Goal: Task Accomplishment & Management: Use online tool/utility

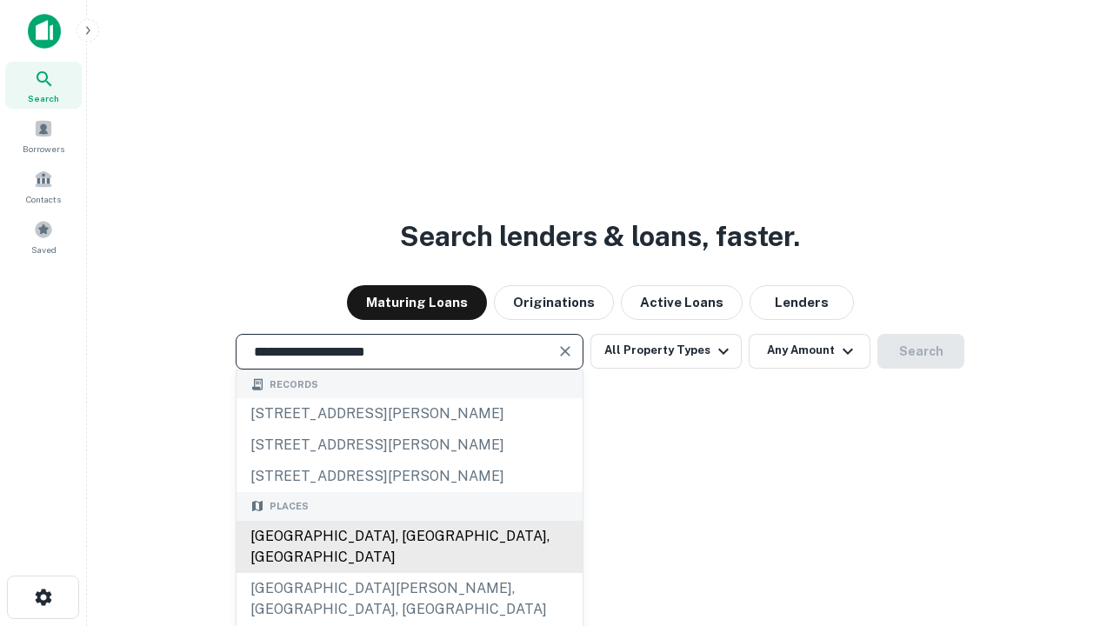
click at [409, 573] on div "[GEOGRAPHIC_DATA], [GEOGRAPHIC_DATA], [GEOGRAPHIC_DATA]" at bounding box center [410, 547] width 346 height 52
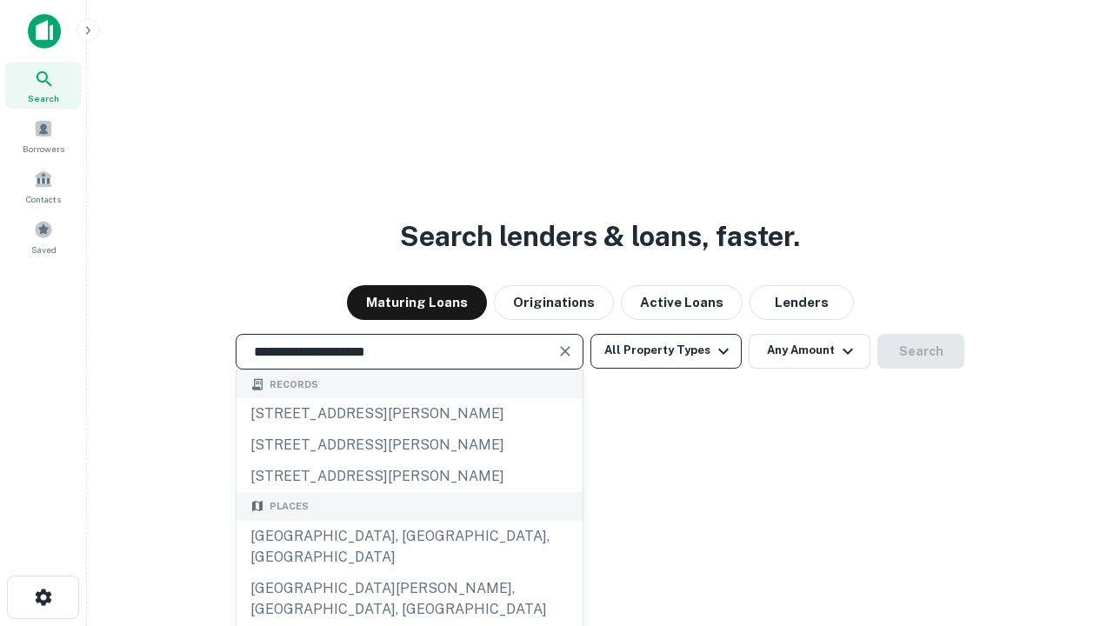
type input "**********"
click at [666, 350] on button "All Property Types" at bounding box center [665, 351] width 151 height 35
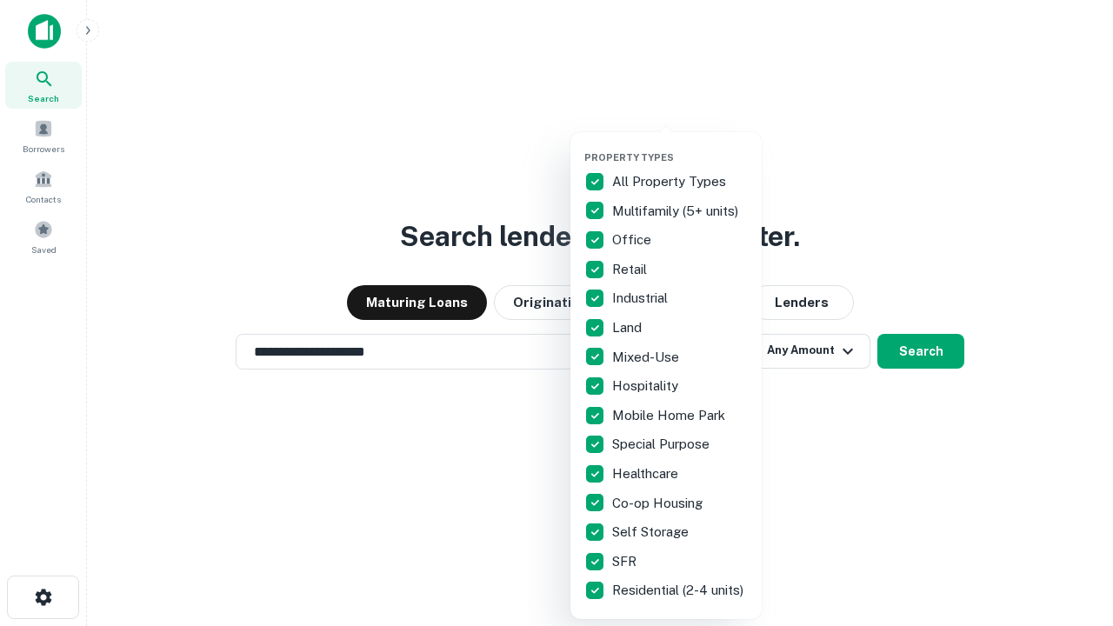
click at [680, 146] on button "button" at bounding box center [679, 146] width 191 height 1
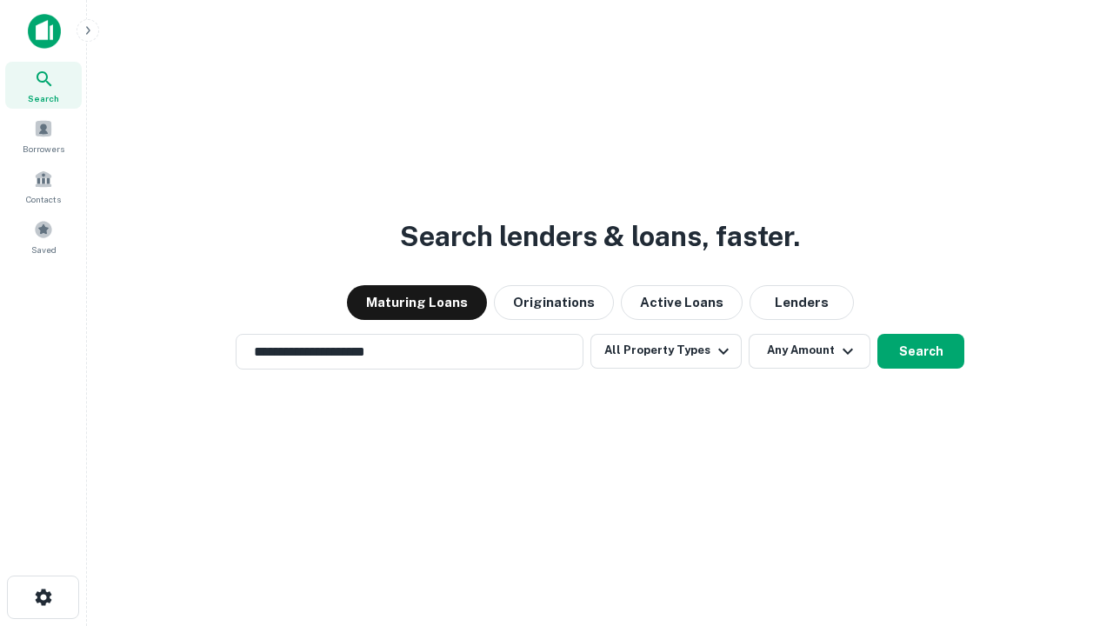
scroll to position [27, 0]
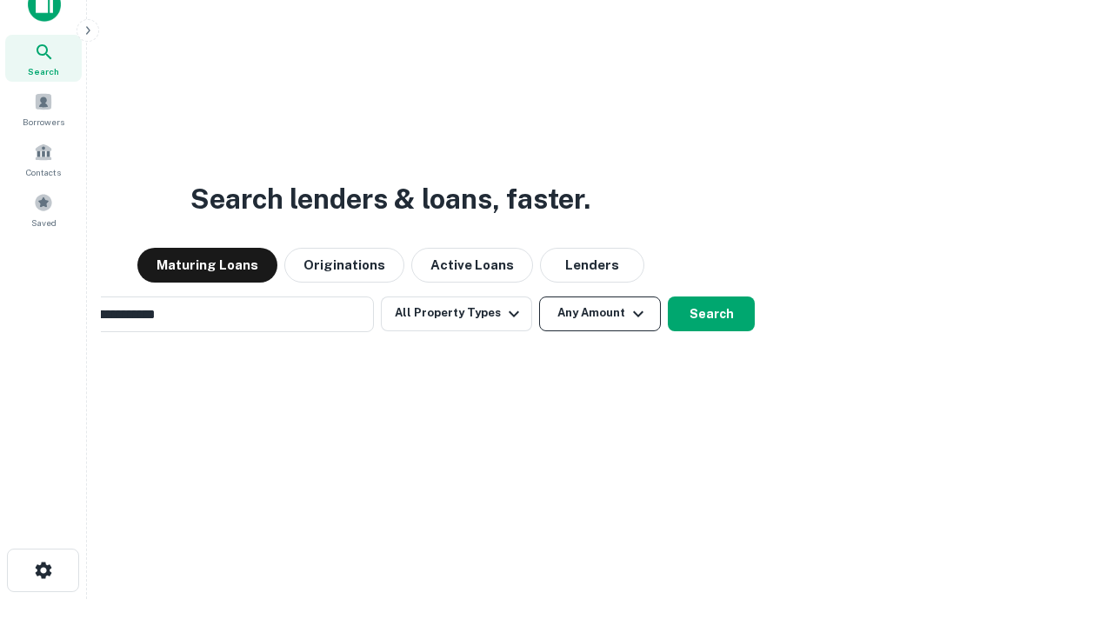
click at [539, 297] on button "Any Amount" at bounding box center [600, 314] width 122 height 35
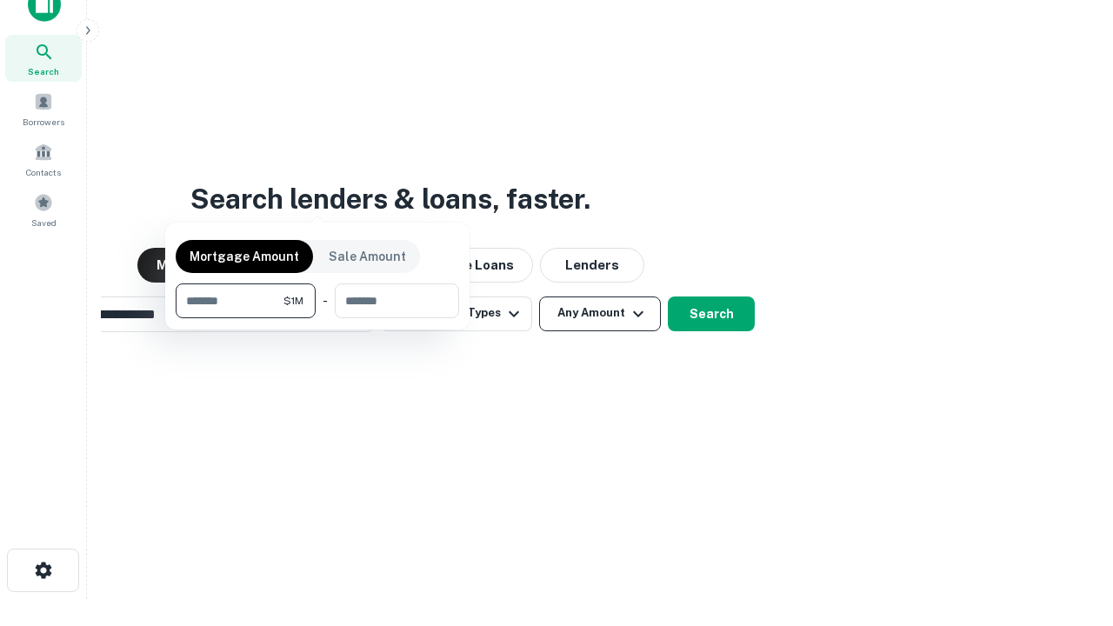
scroll to position [28, 0]
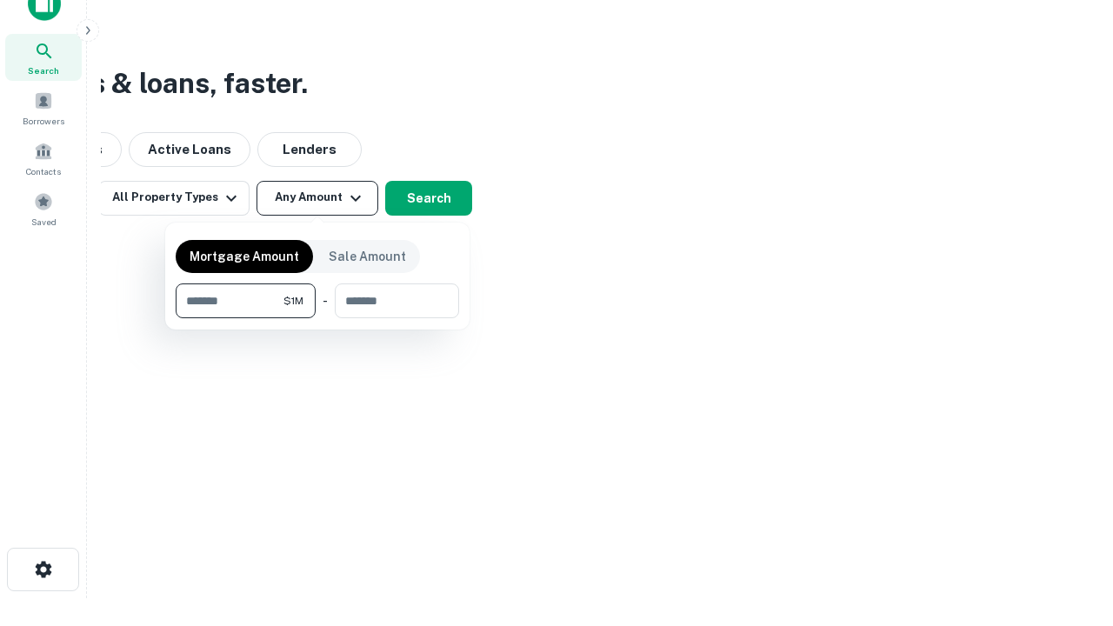
type input "*******"
click at [317, 318] on button "button" at bounding box center [317, 318] width 283 height 1
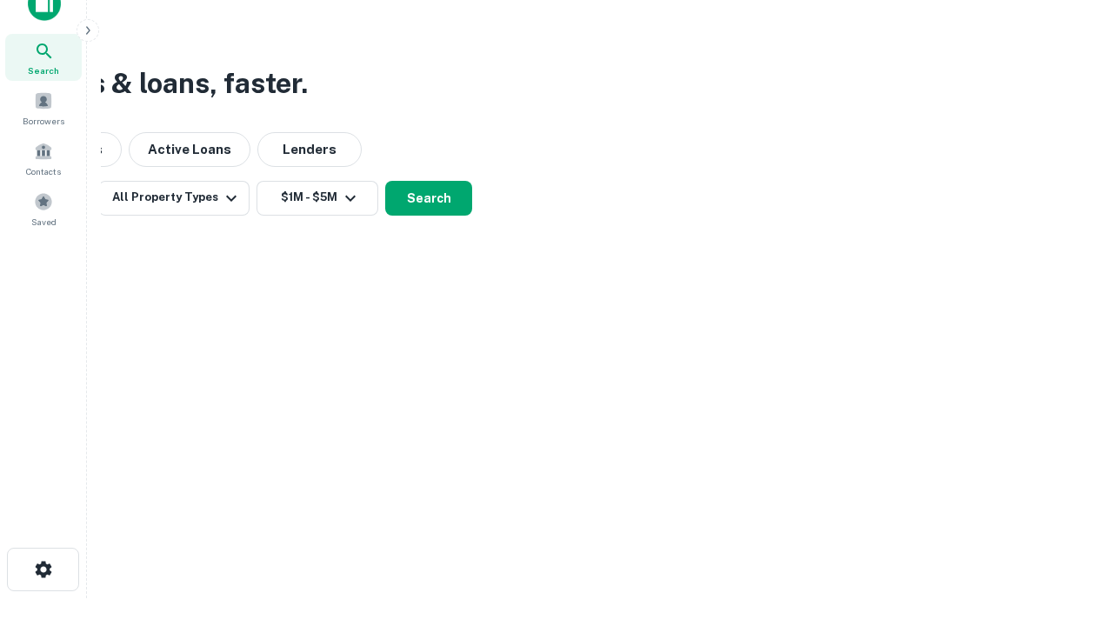
scroll to position [10, 321]
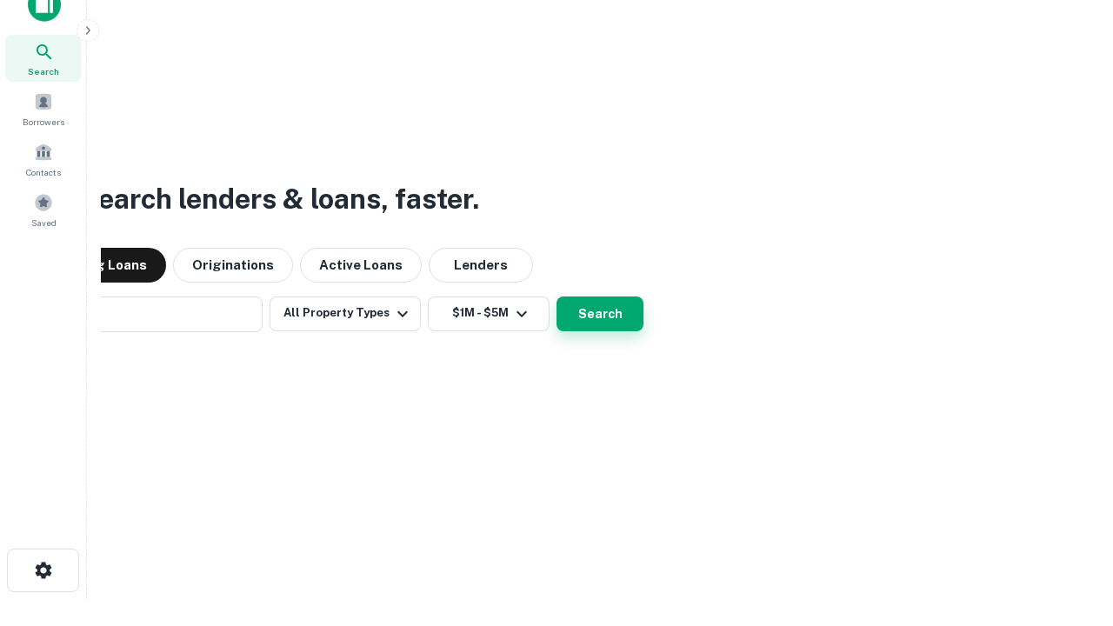
click at [557, 297] on button "Search" at bounding box center [600, 314] width 87 height 35
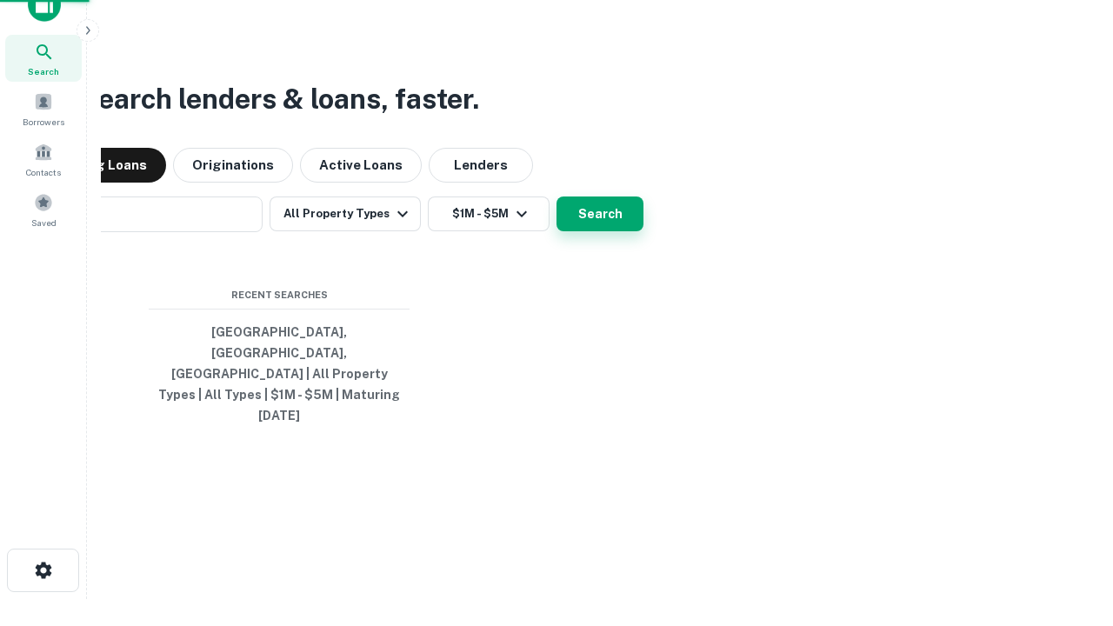
scroll to position [46, 492]
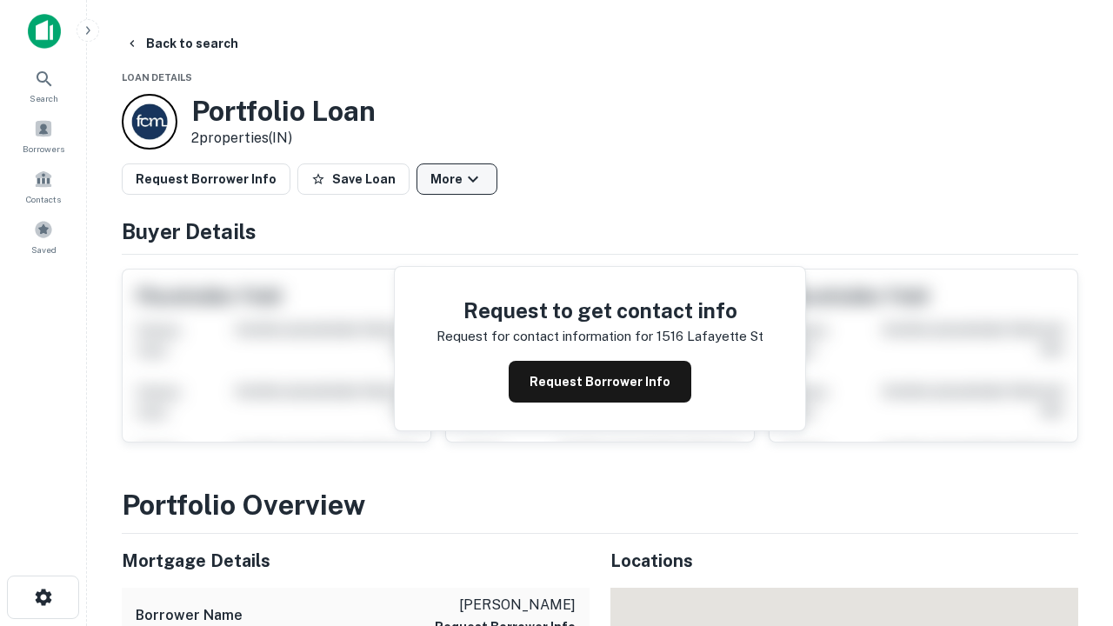
click at [457, 179] on button "More" at bounding box center [457, 178] width 81 height 31
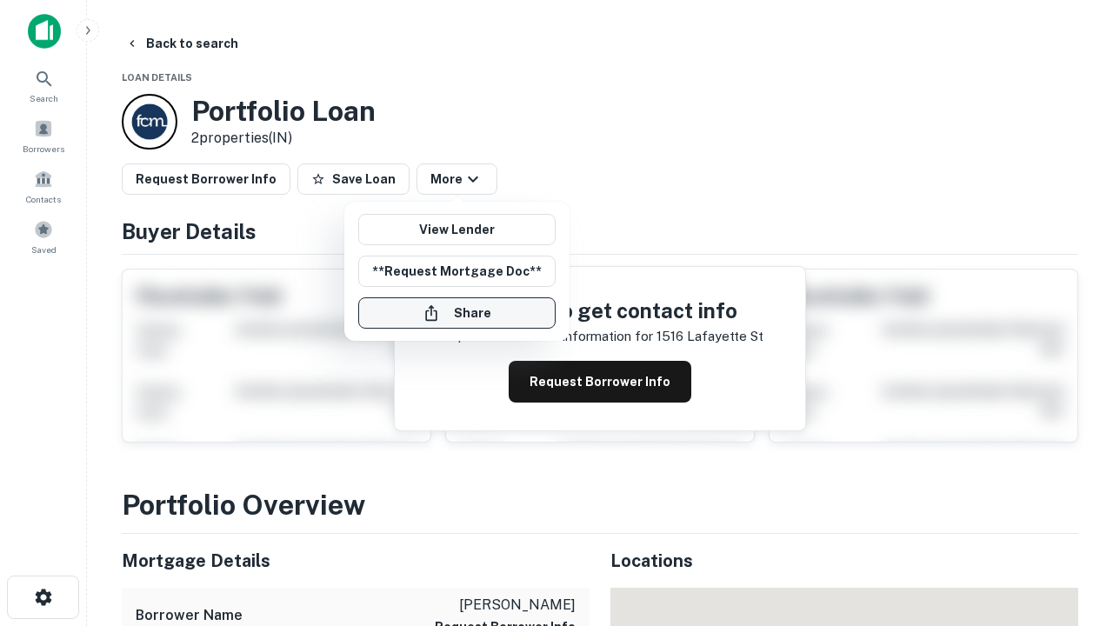
click at [457, 313] on button "Share" at bounding box center [456, 312] width 197 height 31
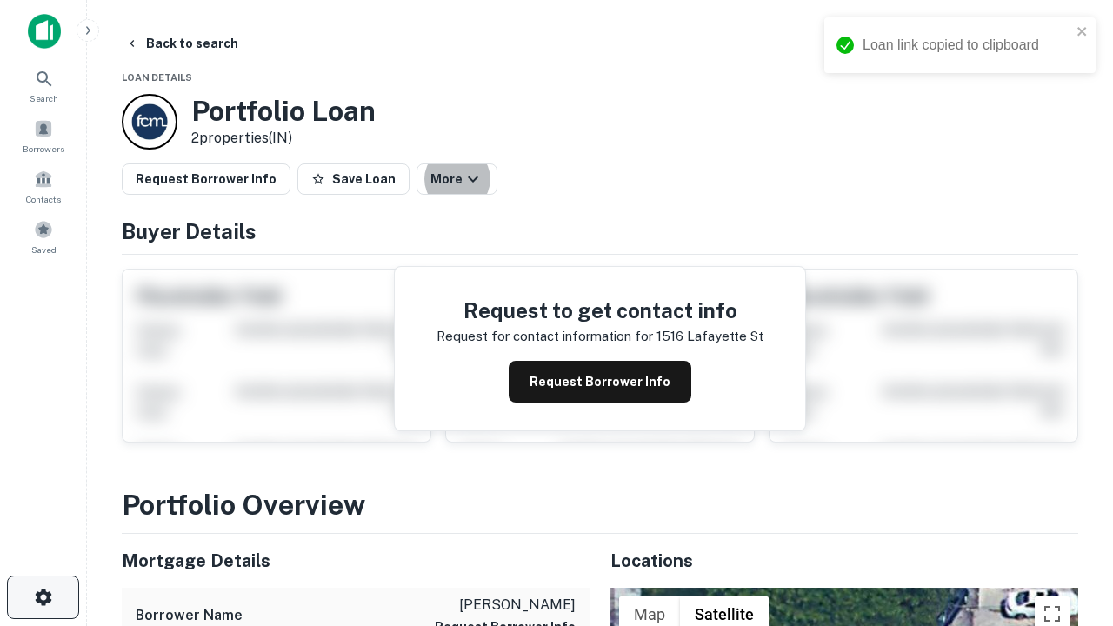
click at [43, 597] on icon "button" at bounding box center [43, 597] width 21 height 21
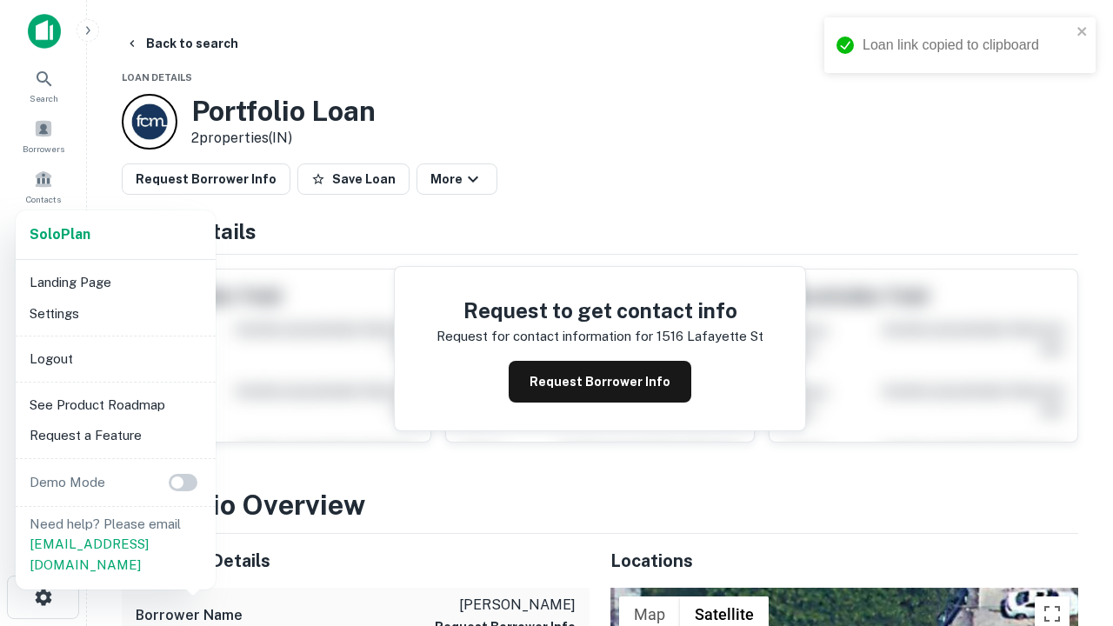
click at [115, 358] on li "Logout" at bounding box center [116, 358] width 186 height 31
